Goal: Navigation & Orientation: Find specific page/section

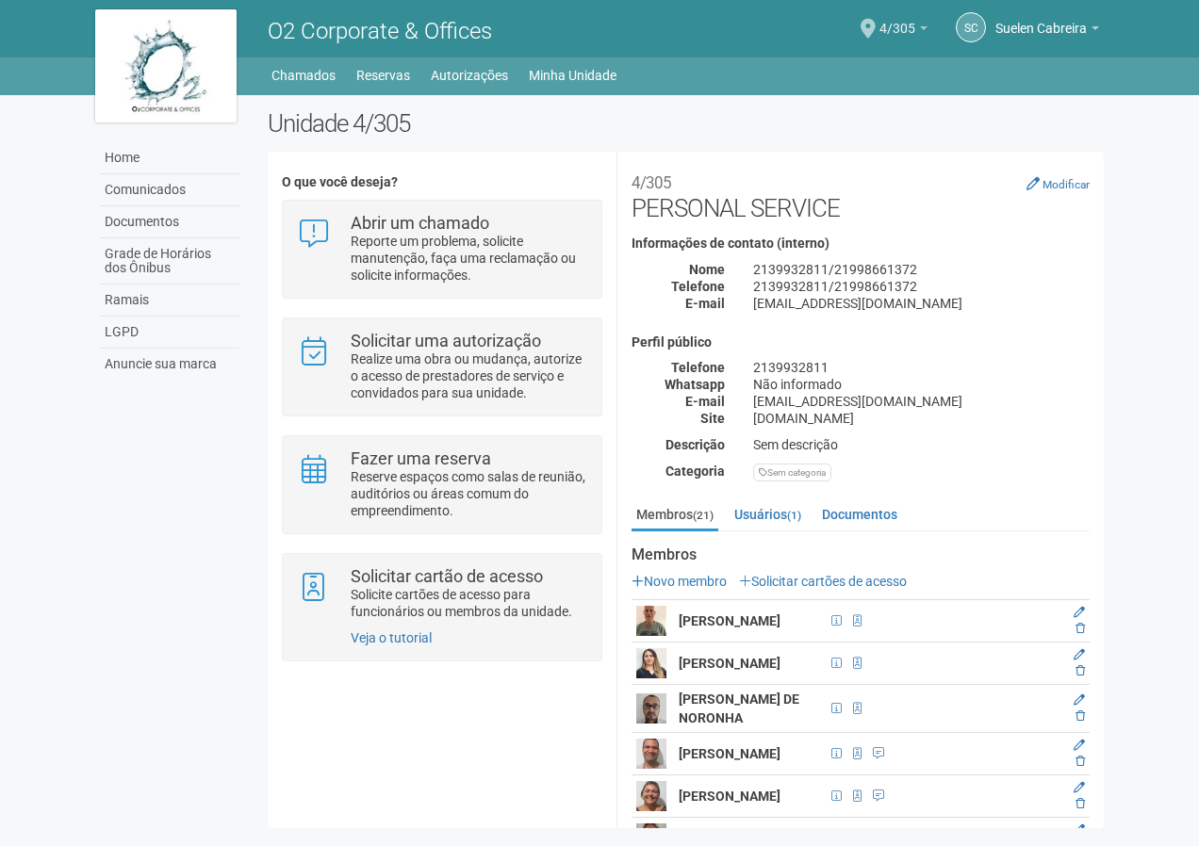
click at [903, 34] on span "4/305" at bounding box center [897, 19] width 36 height 33
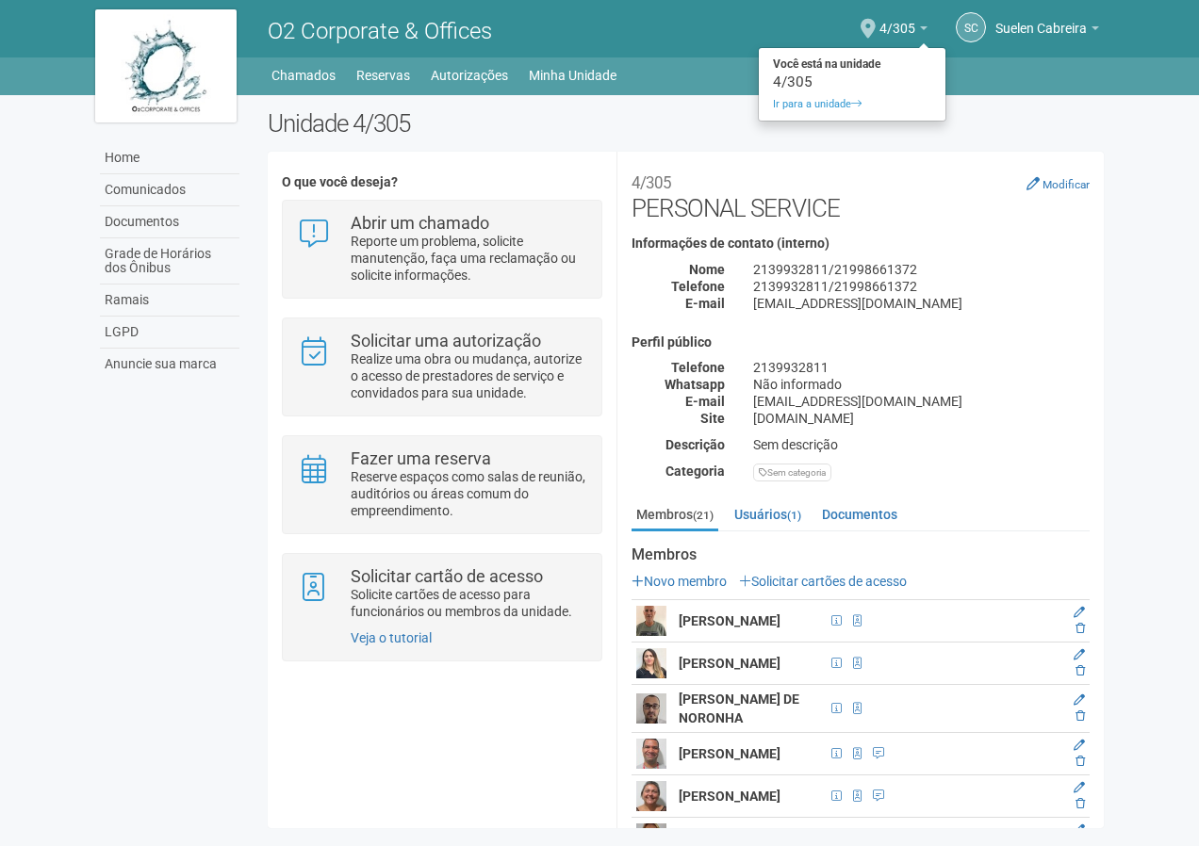
click at [839, 63] on strong "Você está na unidade" at bounding box center [852, 64] width 187 height 23
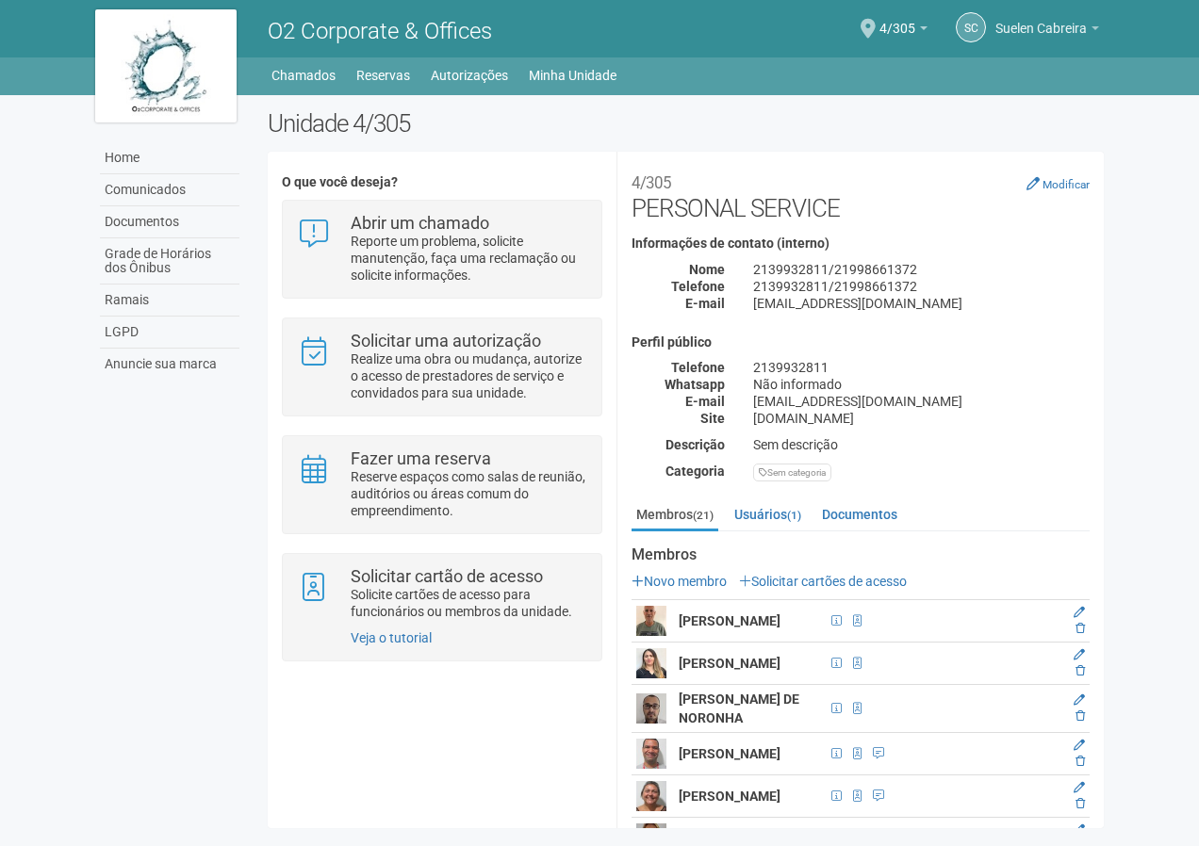
click at [1088, 24] on link "Suelen Cabreira" at bounding box center [1047, 31] width 104 height 15
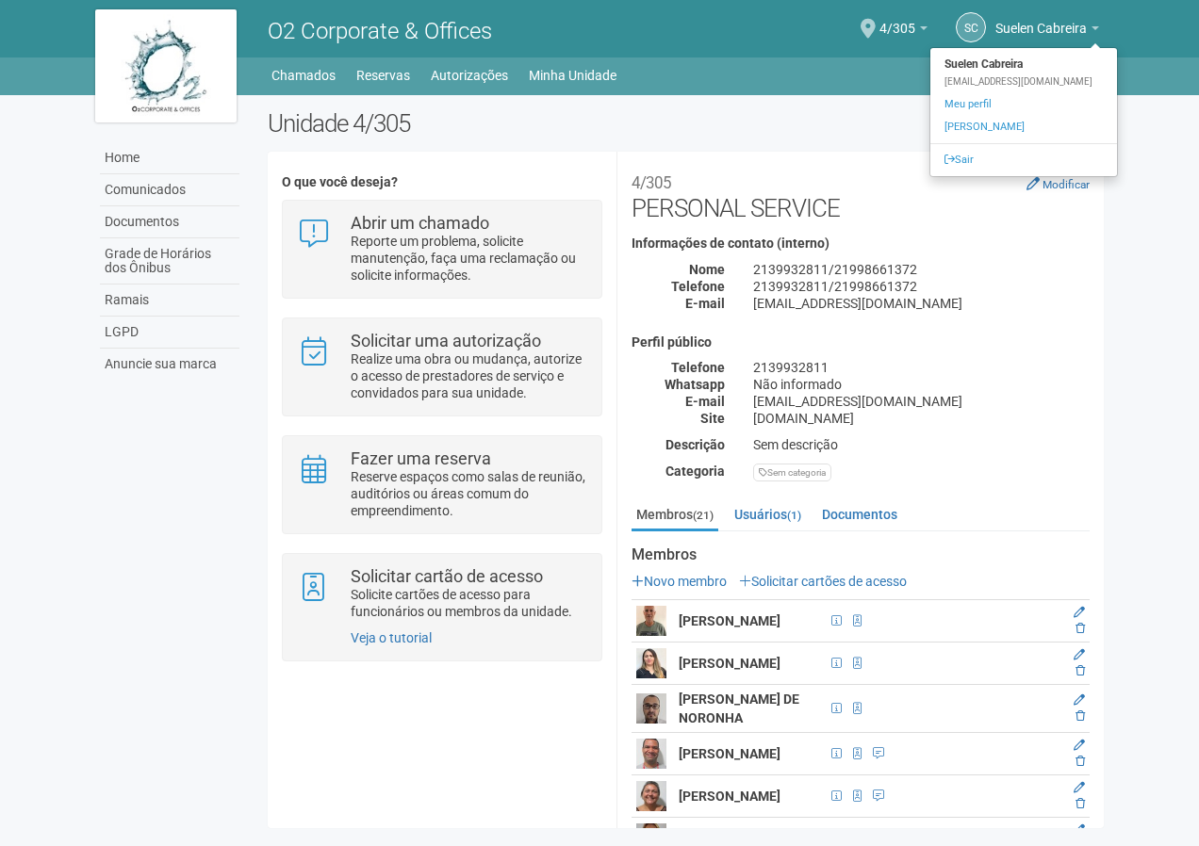
click at [807, 84] on ul "Home Home Comunicados Documentos Grade de Horários dos Ônibus Ramais LGPD Anunc…" at bounding box center [686, 75] width 834 height 26
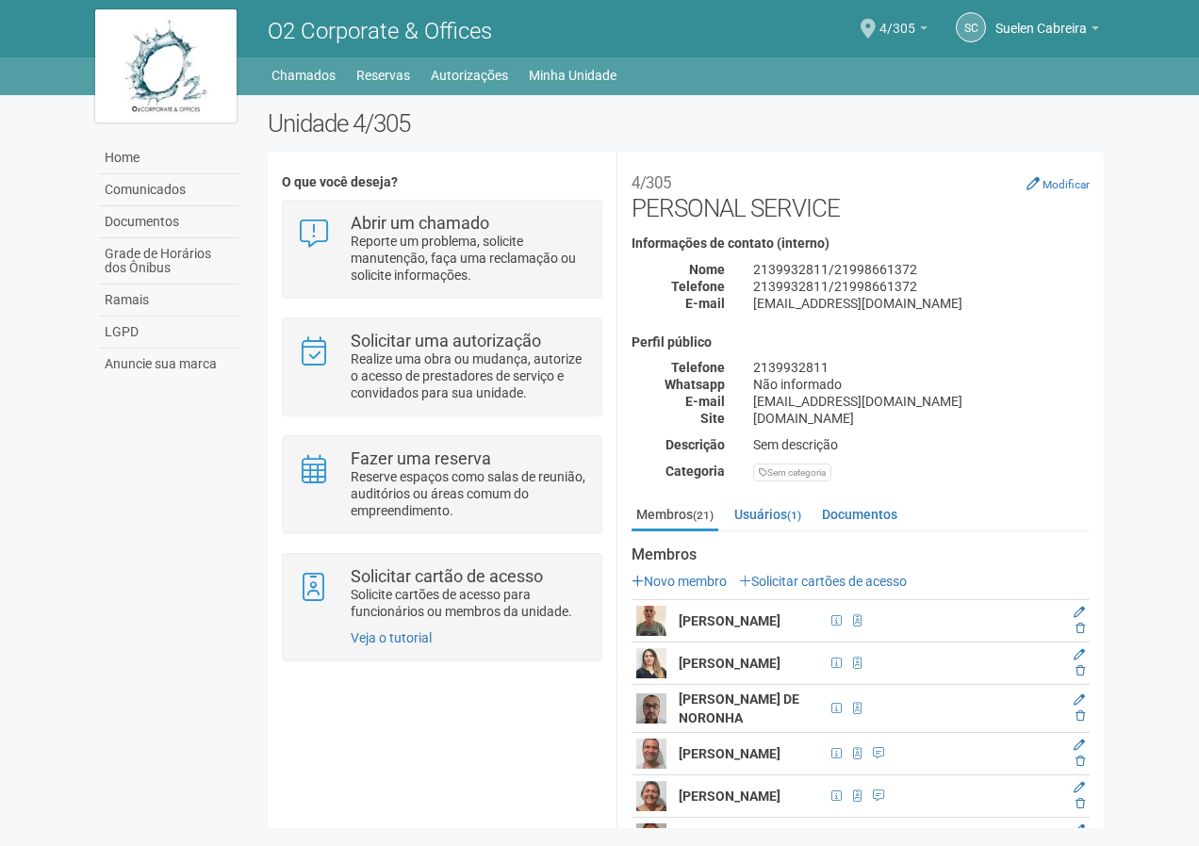
click at [921, 26] on b at bounding box center [924, 28] width 8 height 4
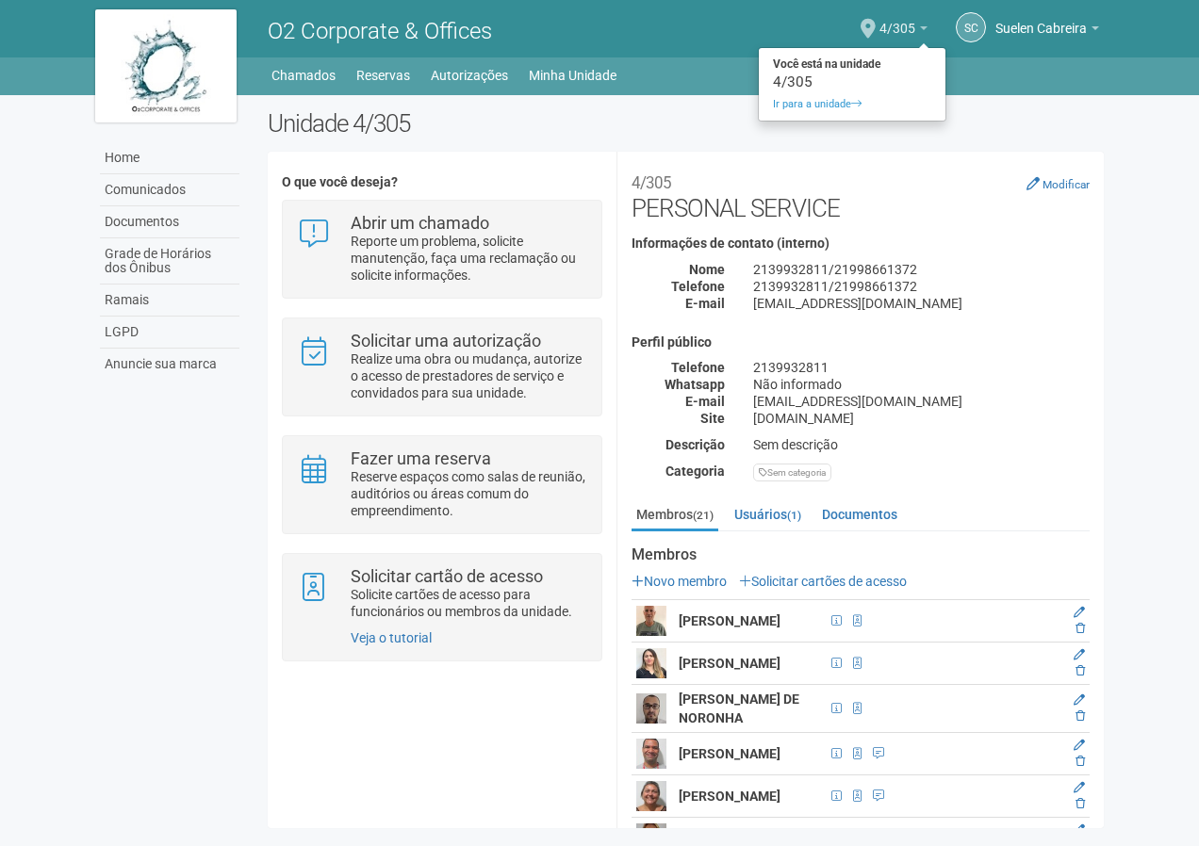
click at [922, 27] on b at bounding box center [924, 28] width 8 height 4
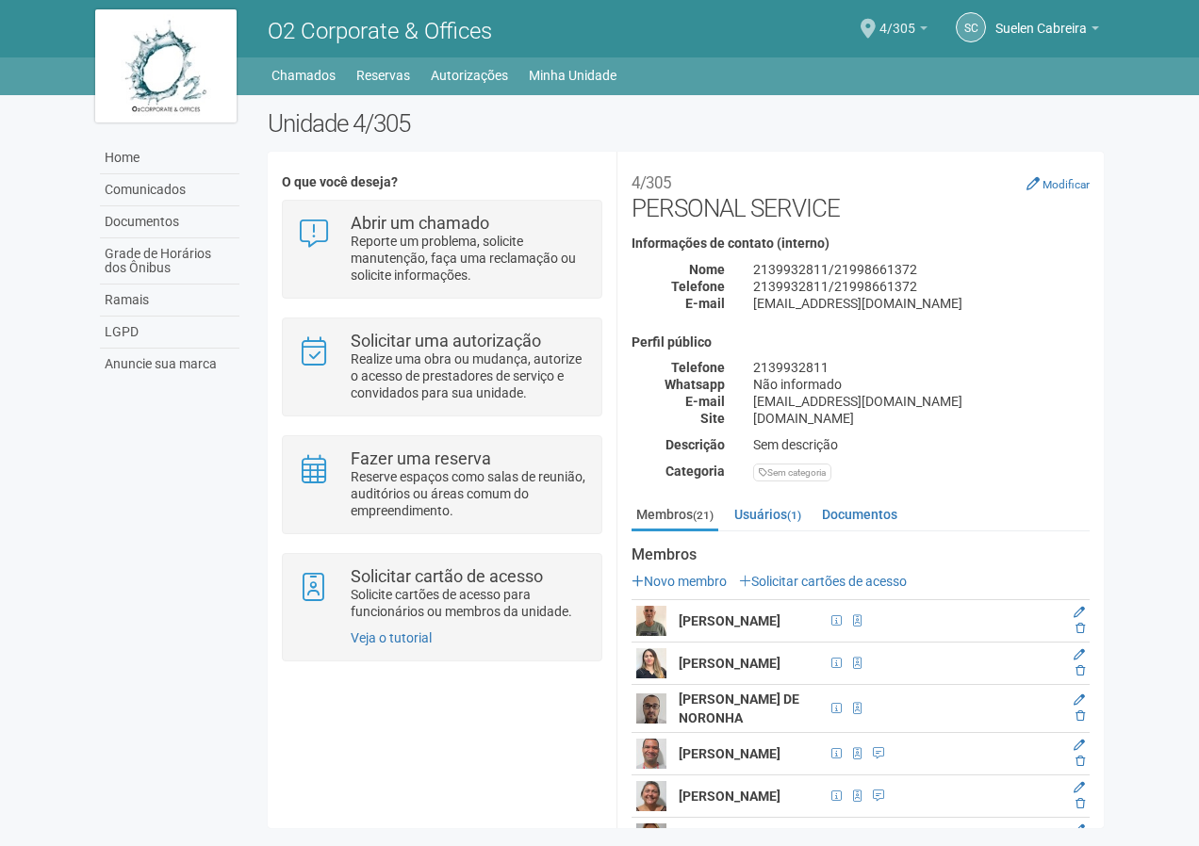
click at [922, 27] on b at bounding box center [924, 28] width 8 height 4
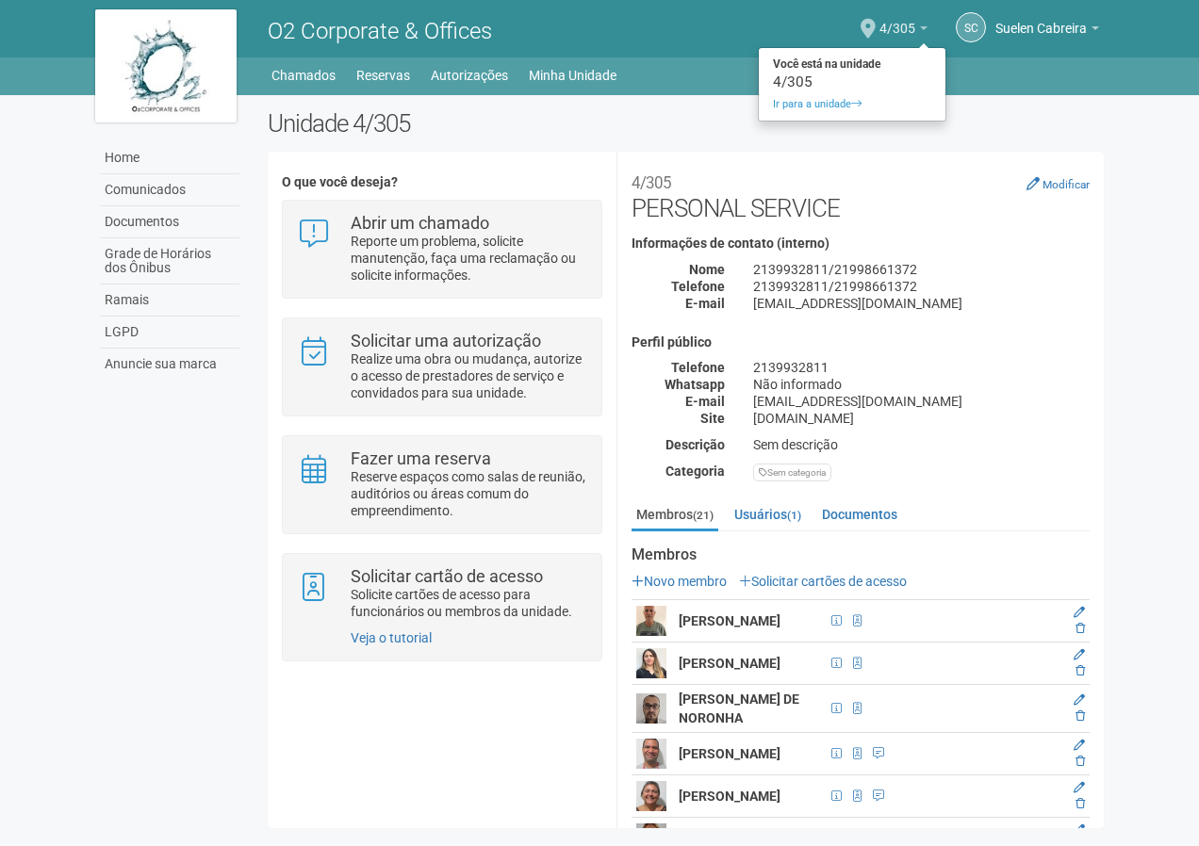
click at [910, 24] on span "4/305" at bounding box center [897, 19] width 36 height 33
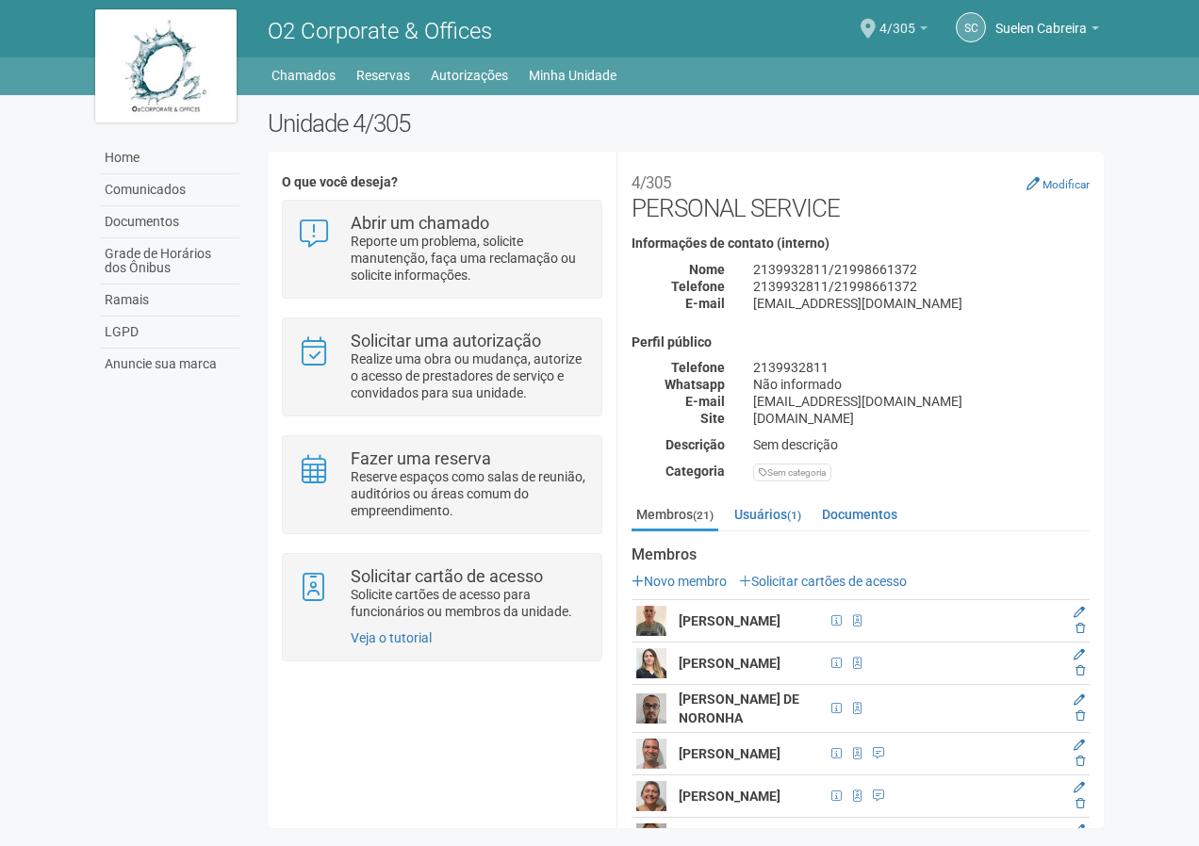
click at [916, 23] on div "4/305 Você está na unidade 4/305 Ir para a unidade" at bounding box center [903, 30] width 48 height 55
click at [920, 25] on link "4/305" at bounding box center [903, 31] width 48 height 15
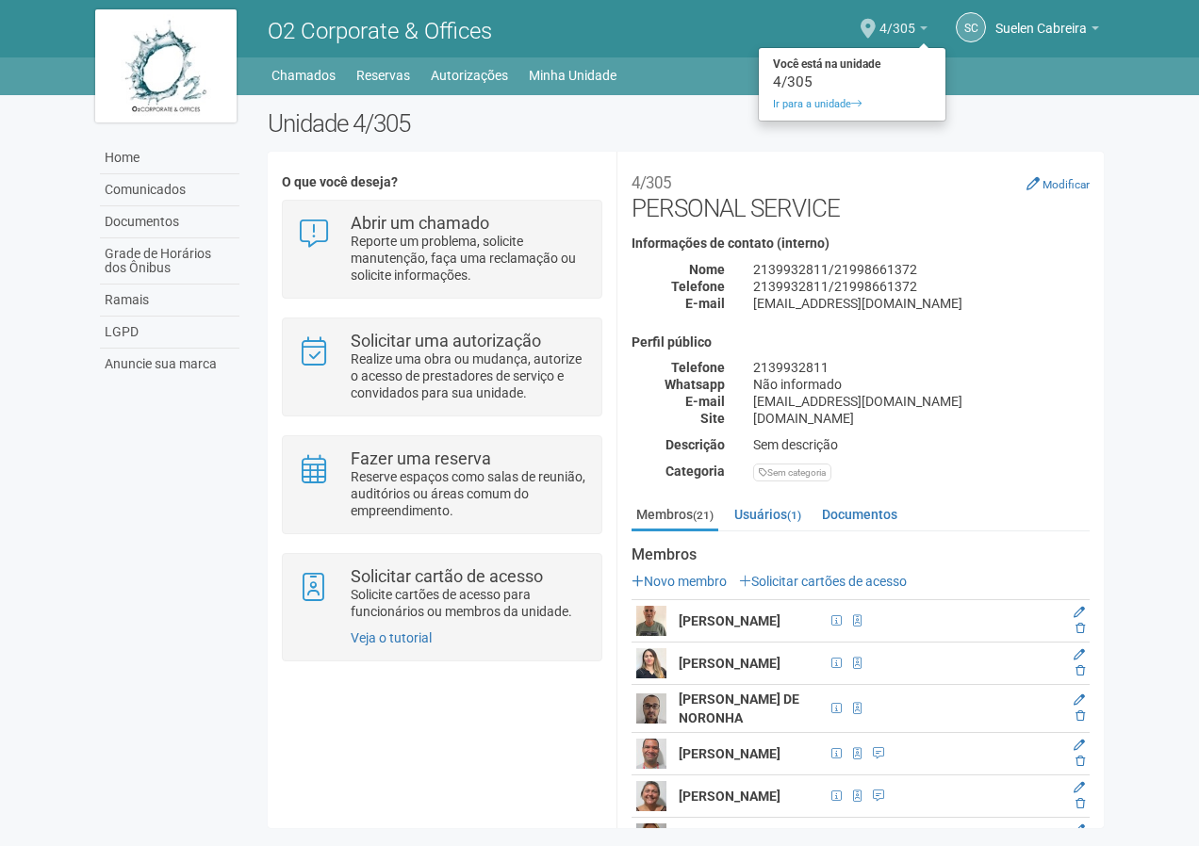
click at [919, 23] on div "4/305 Você está na unidade 4/305 Ir para a unidade" at bounding box center [903, 30] width 48 height 55
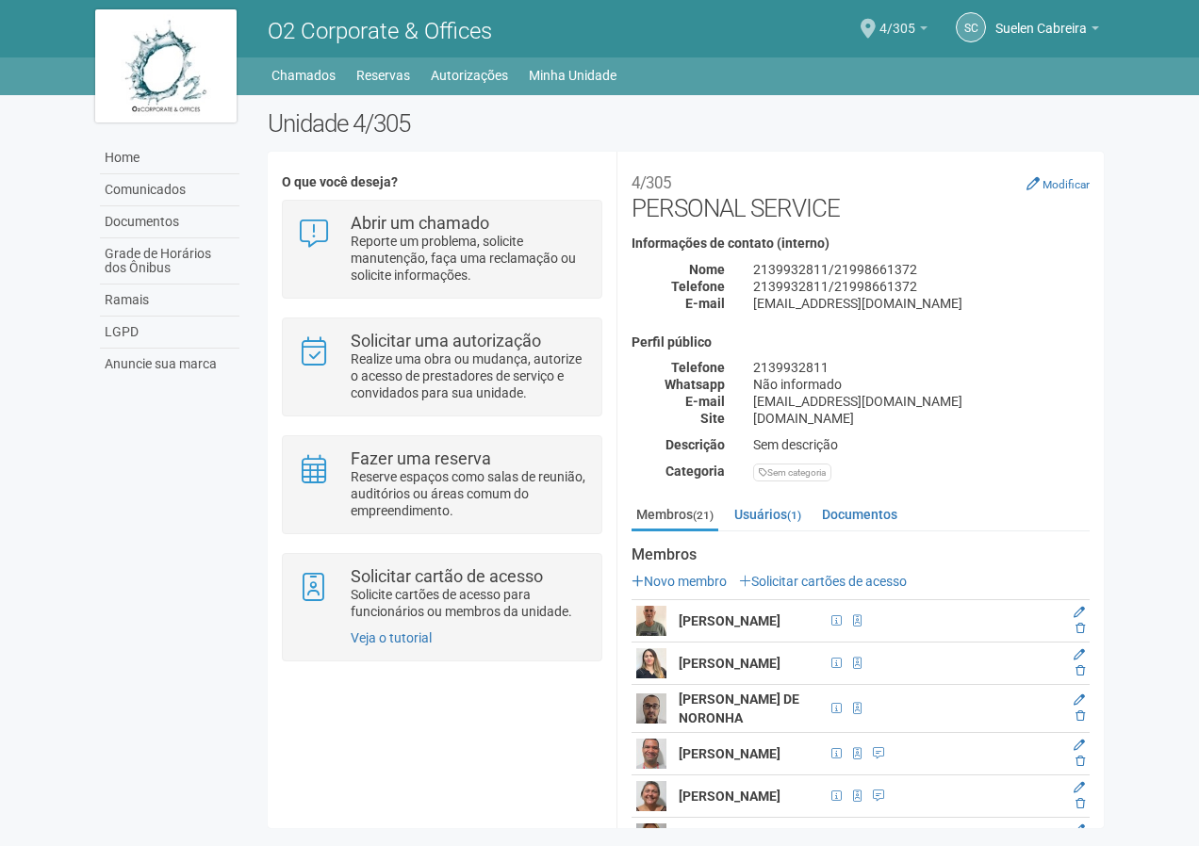
click at [925, 28] on b at bounding box center [924, 28] width 8 height 4
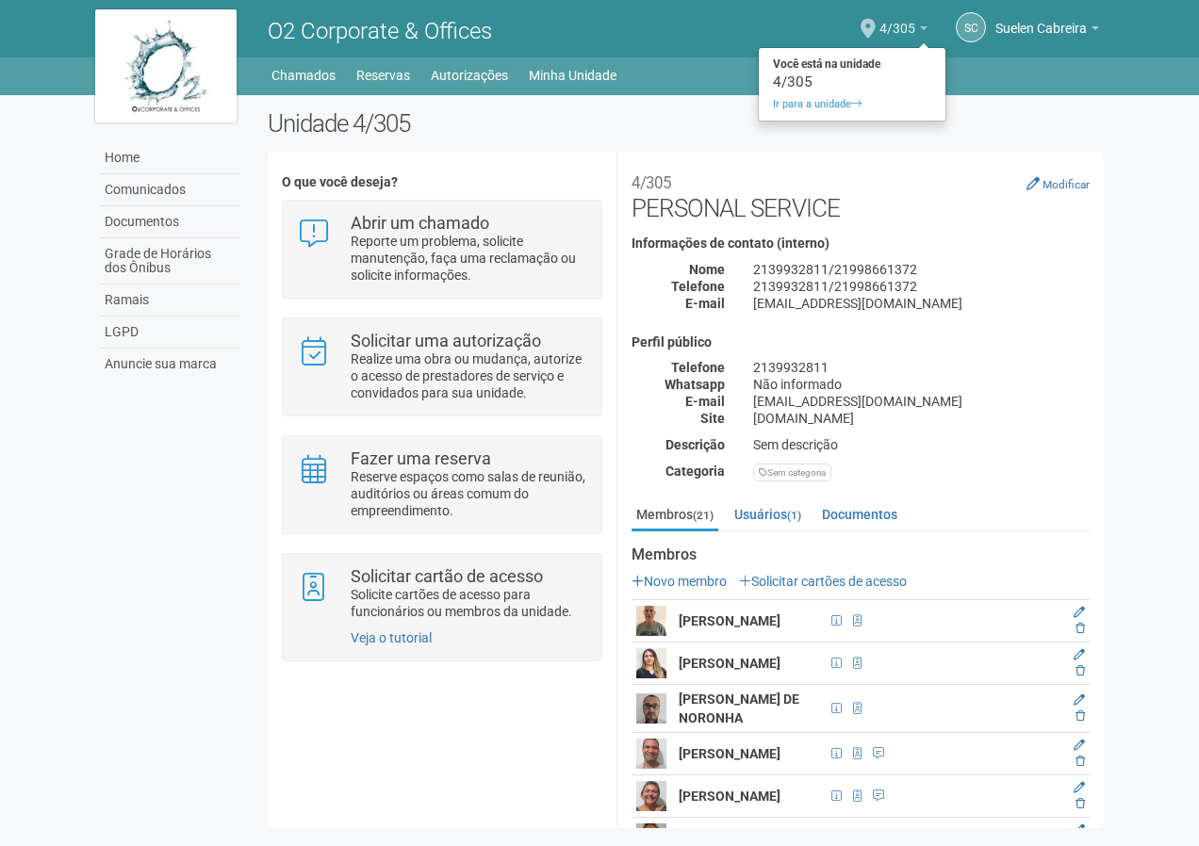
click at [898, 15] on span "4/305" at bounding box center [897, 19] width 36 height 33
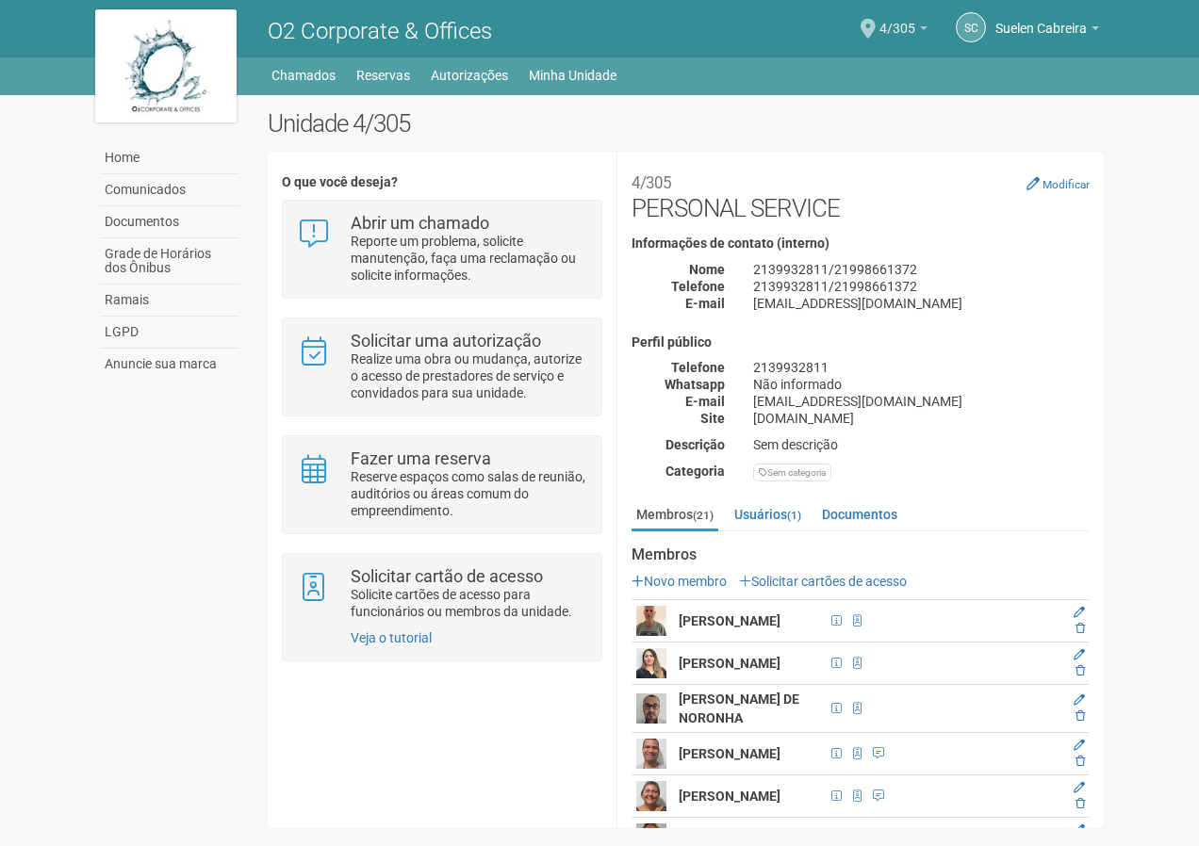
click at [920, 27] on b at bounding box center [924, 28] width 8 height 4
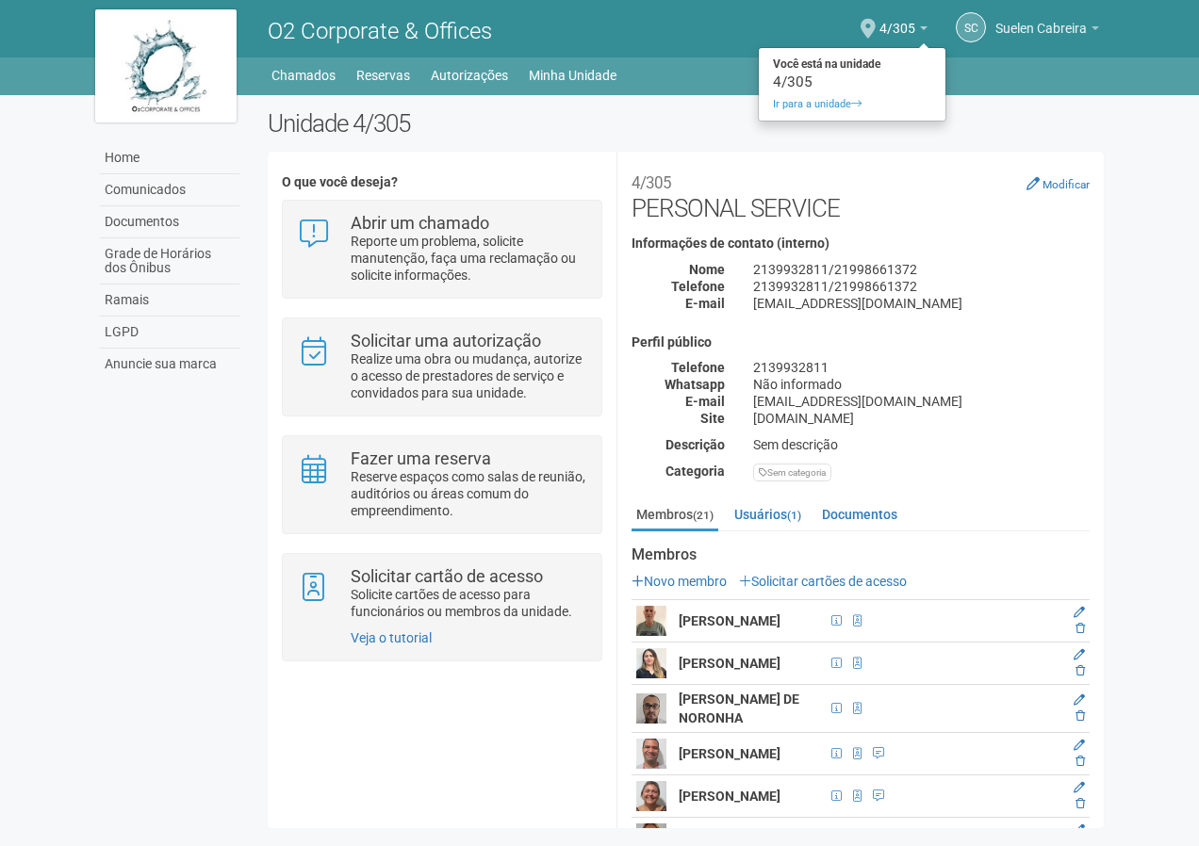
click at [1053, 28] on span "Suelen Cabreira" at bounding box center [1040, 19] width 91 height 33
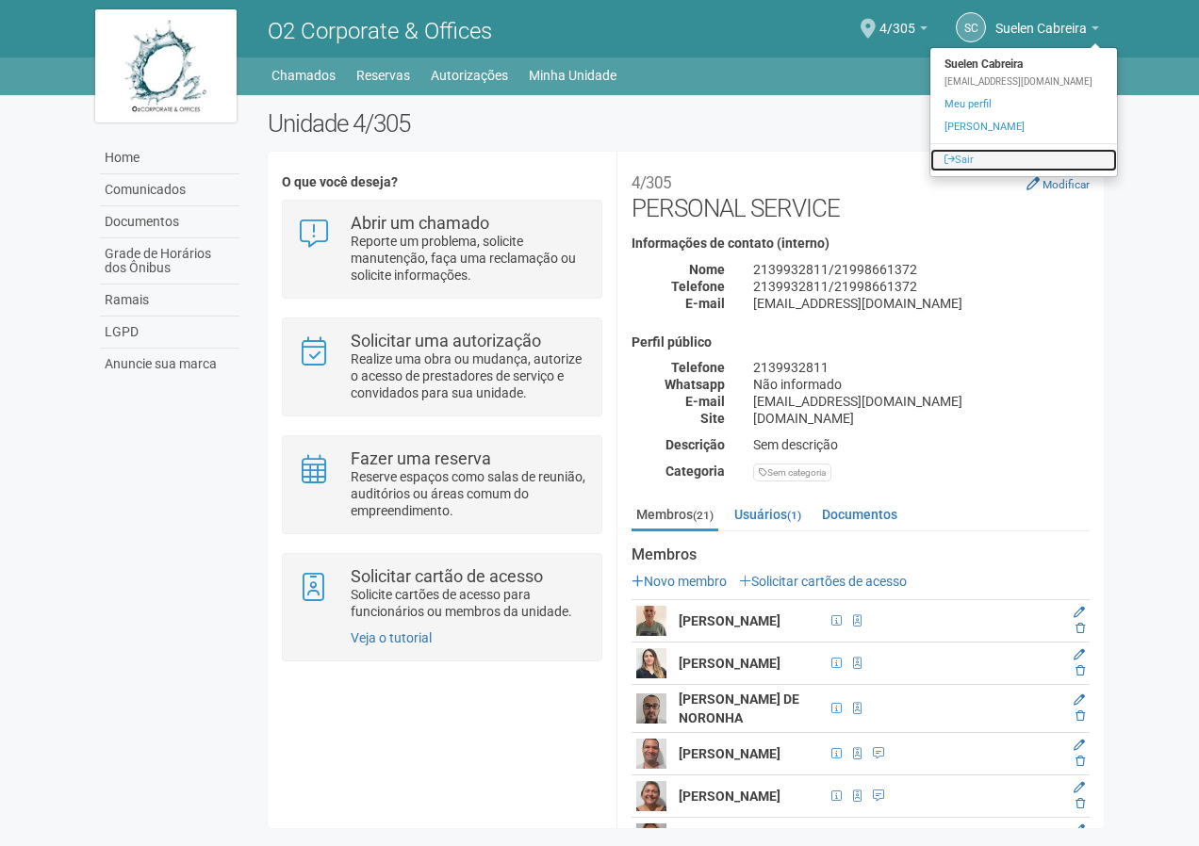
click at [1001, 151] on link "Sair" at bounding box center [1023, 160] width 187 height 23
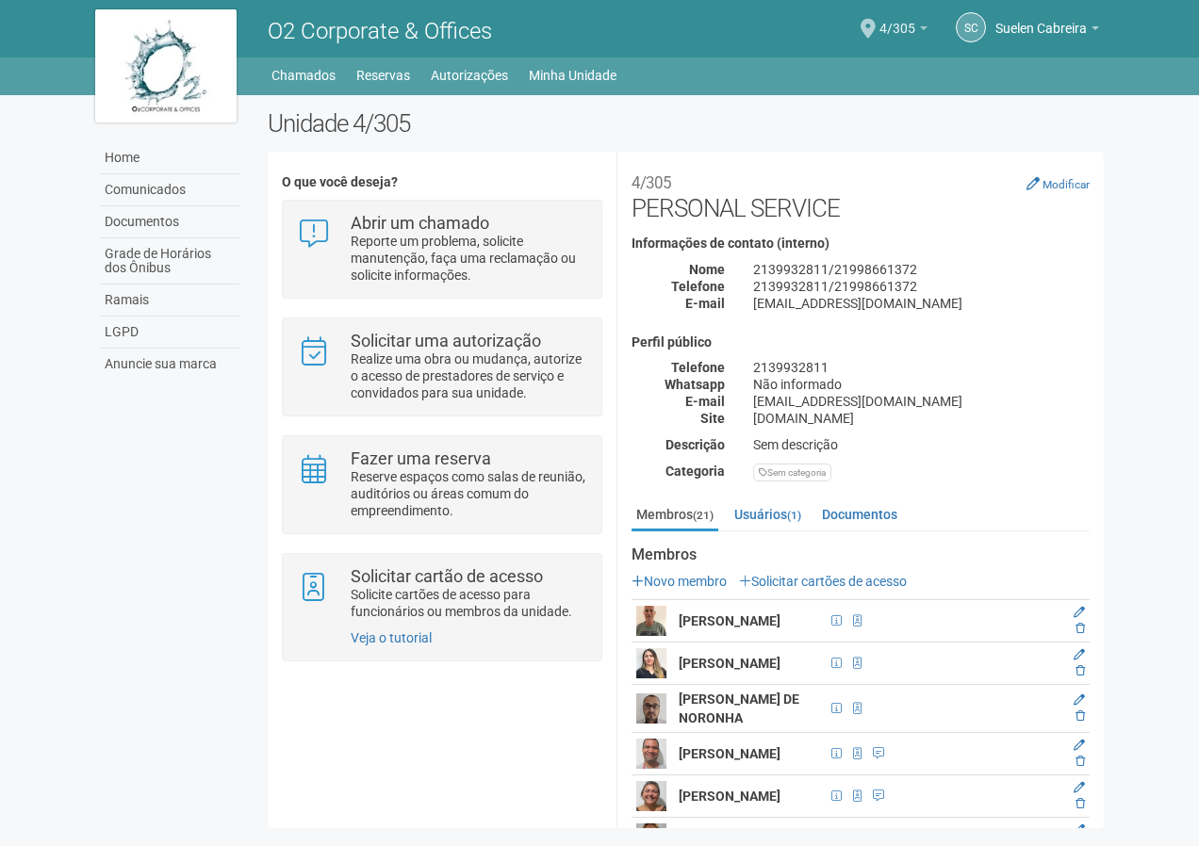
click at [921, 24] on link "4/305" at bounding box center [903, 31] width 48 height 15
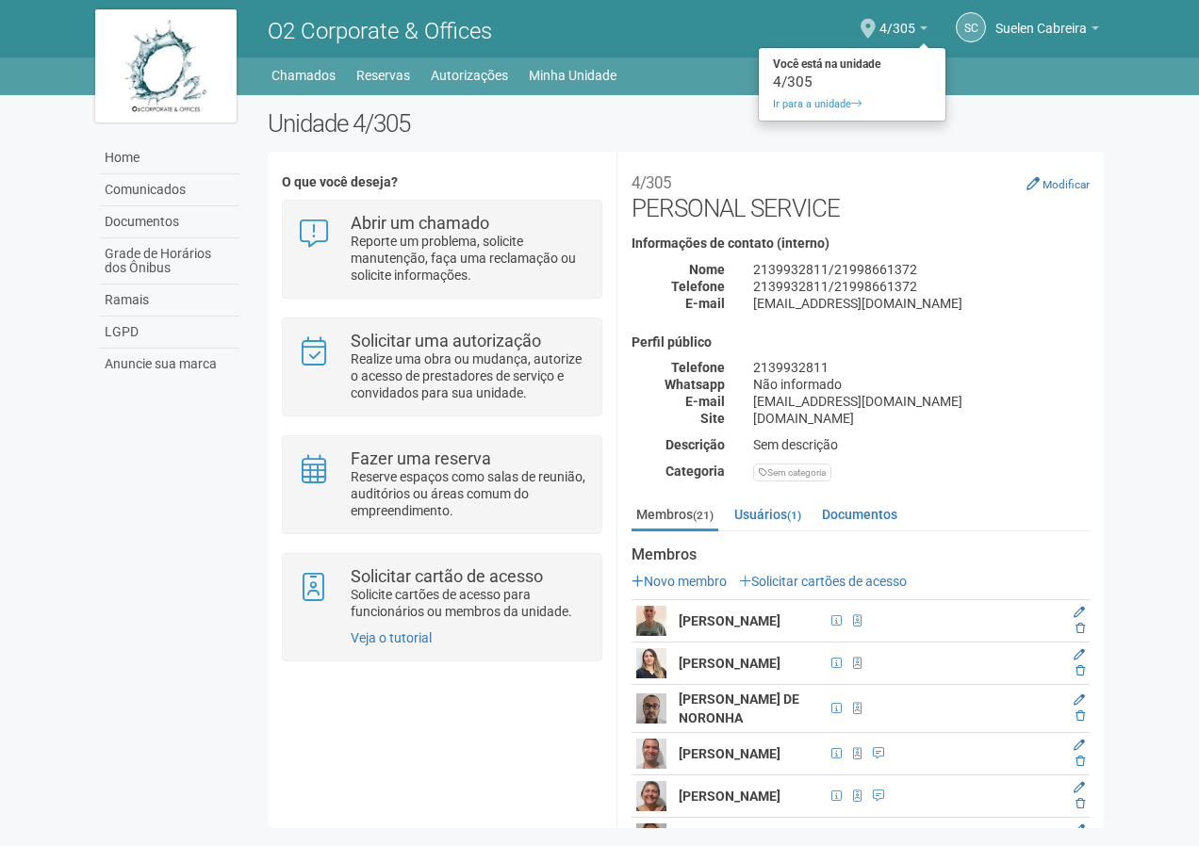
click at [792, 80] on div "4/305" at bounding box center [852, 81] width 187 height 13
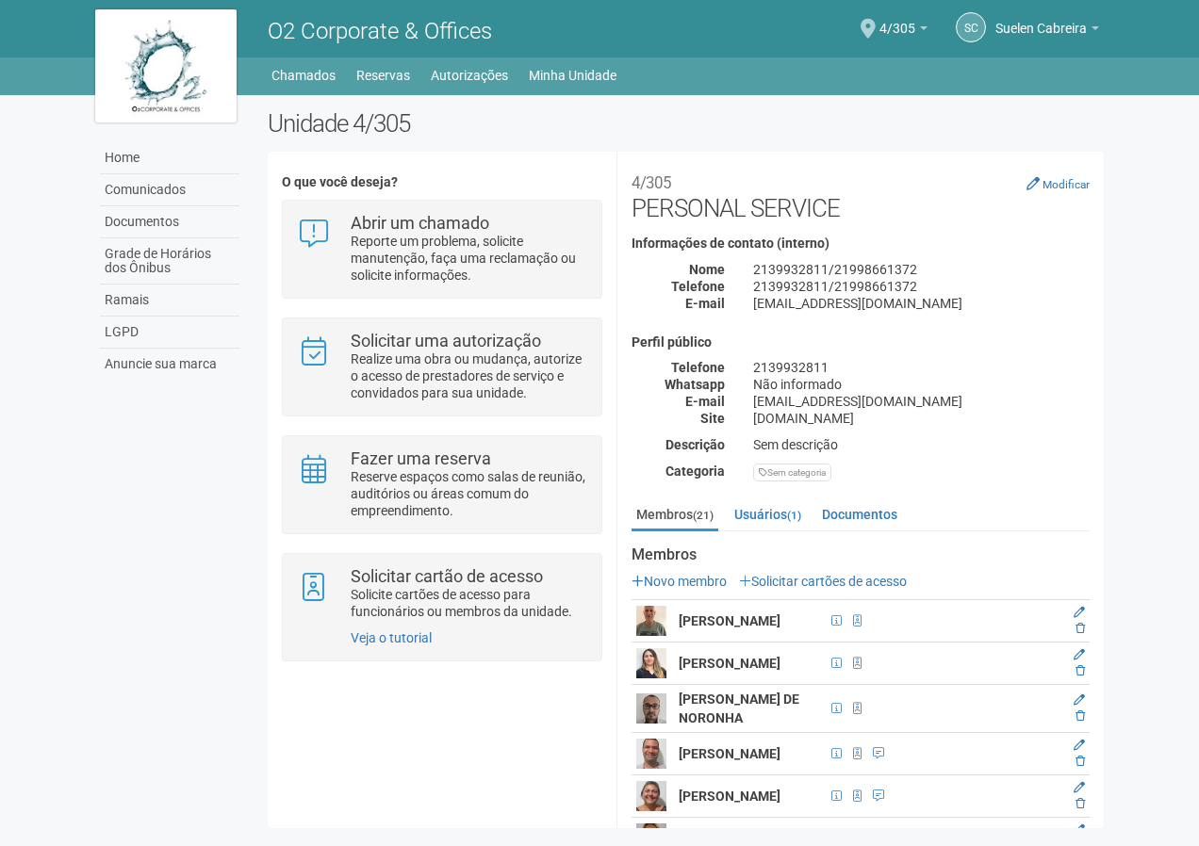
click at [792, 80] on ul "Home Home Comunicados Documentos Grade de Horários dos Ônibus Ramais LGPD Anunc…" at bounding box center [686, 75] width 834 height 26
click at [1041, 30] on span "Suelen Cabreira" at bounding box center [1040, 19] width 91 height 33
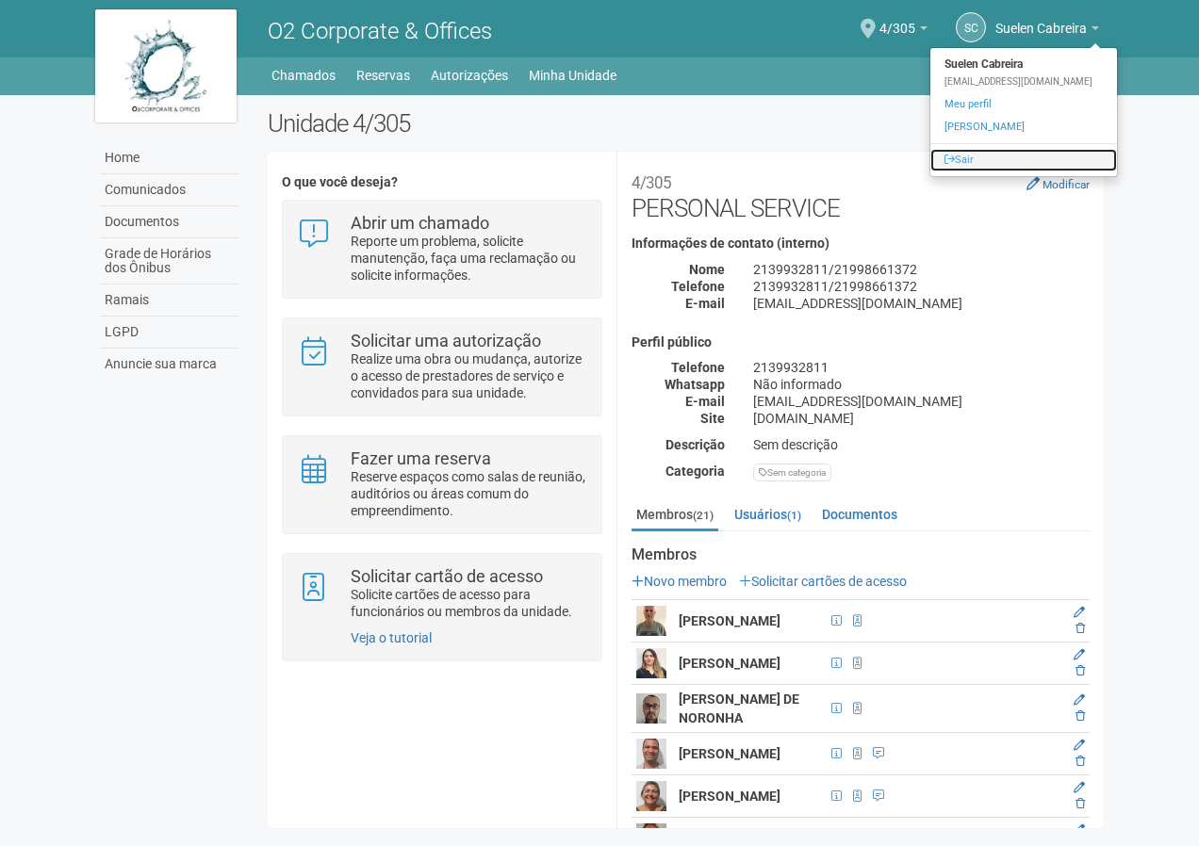
click at [982, 157] on link "Sair" at bounding box center [1023, 160] width 187 height 23
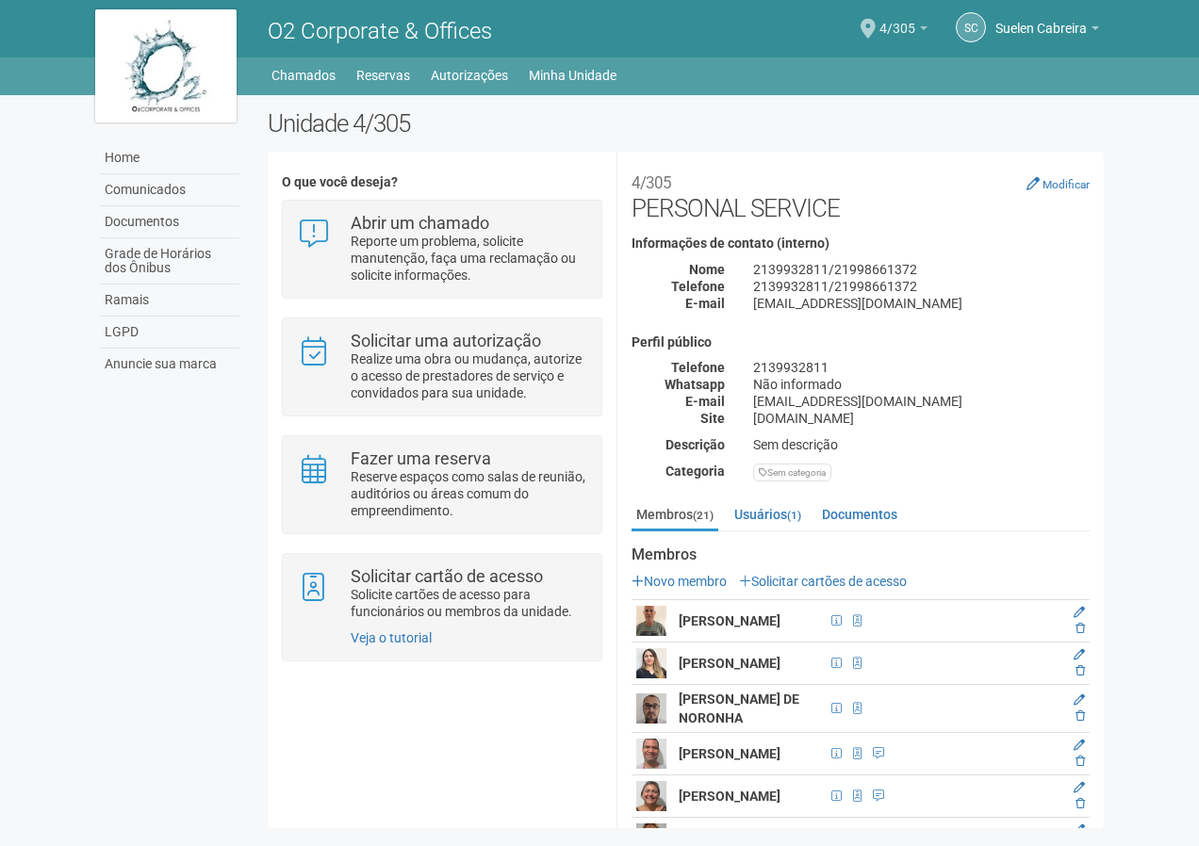
click at [914, 27] on link "4/305" at bounding box center [903, 31] width 48 height 15
